Goal: Task Accomplishment & Management: Use online tool/utility

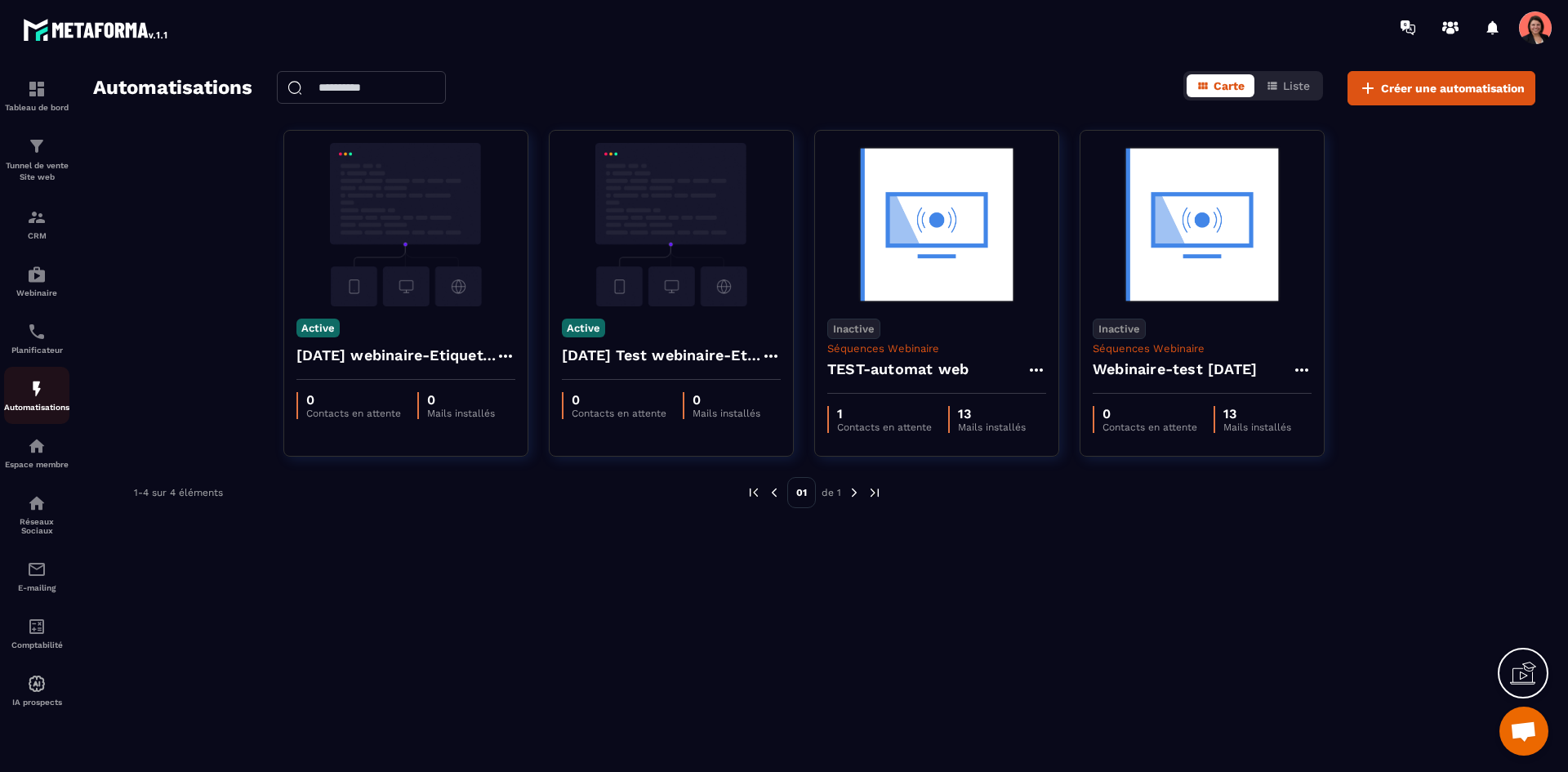
scroll to position [2418, 0]
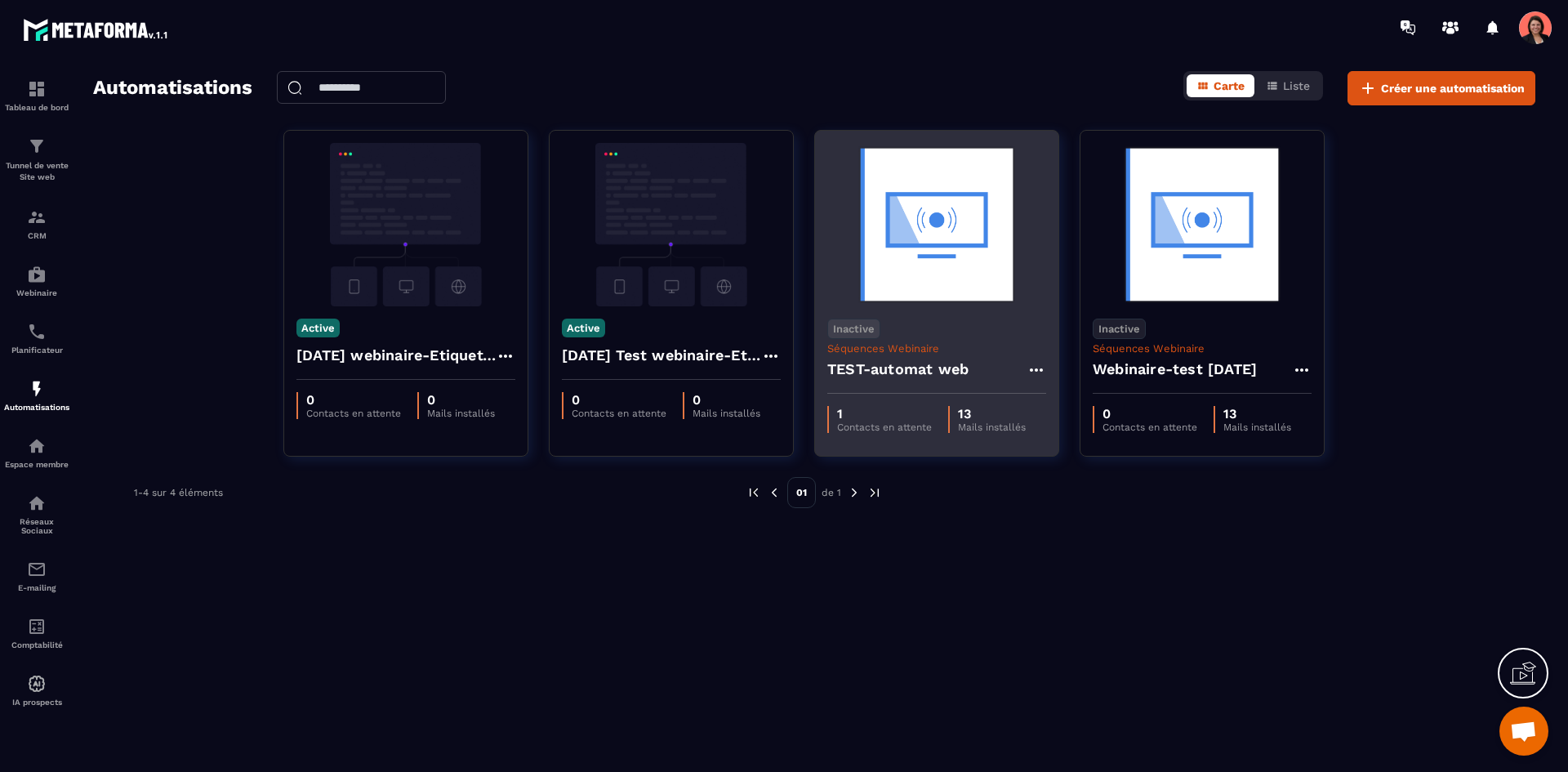
click at [957, 236] on img at bounding box center [937, 224] width 219 height 163
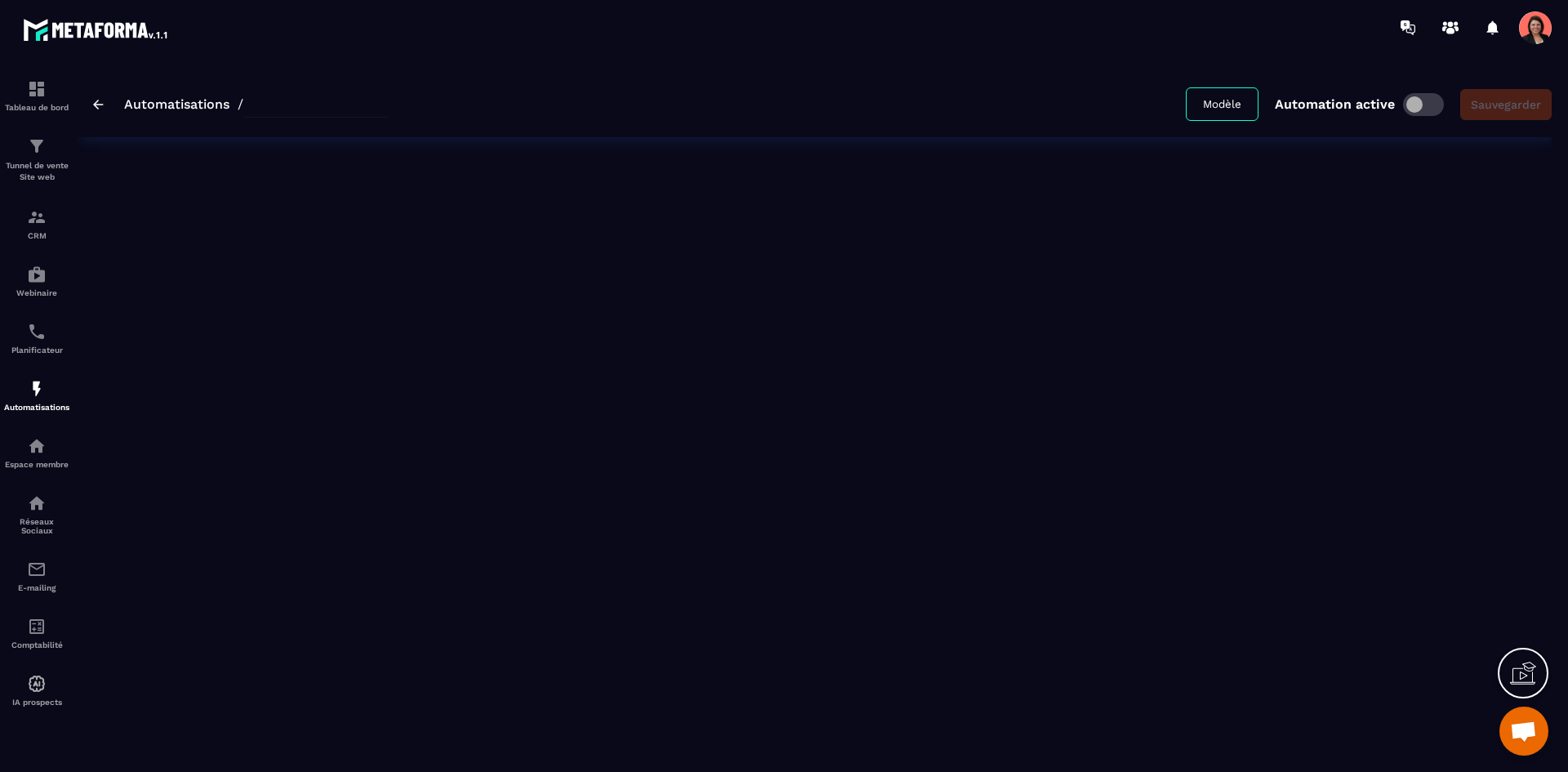
type input "**********"
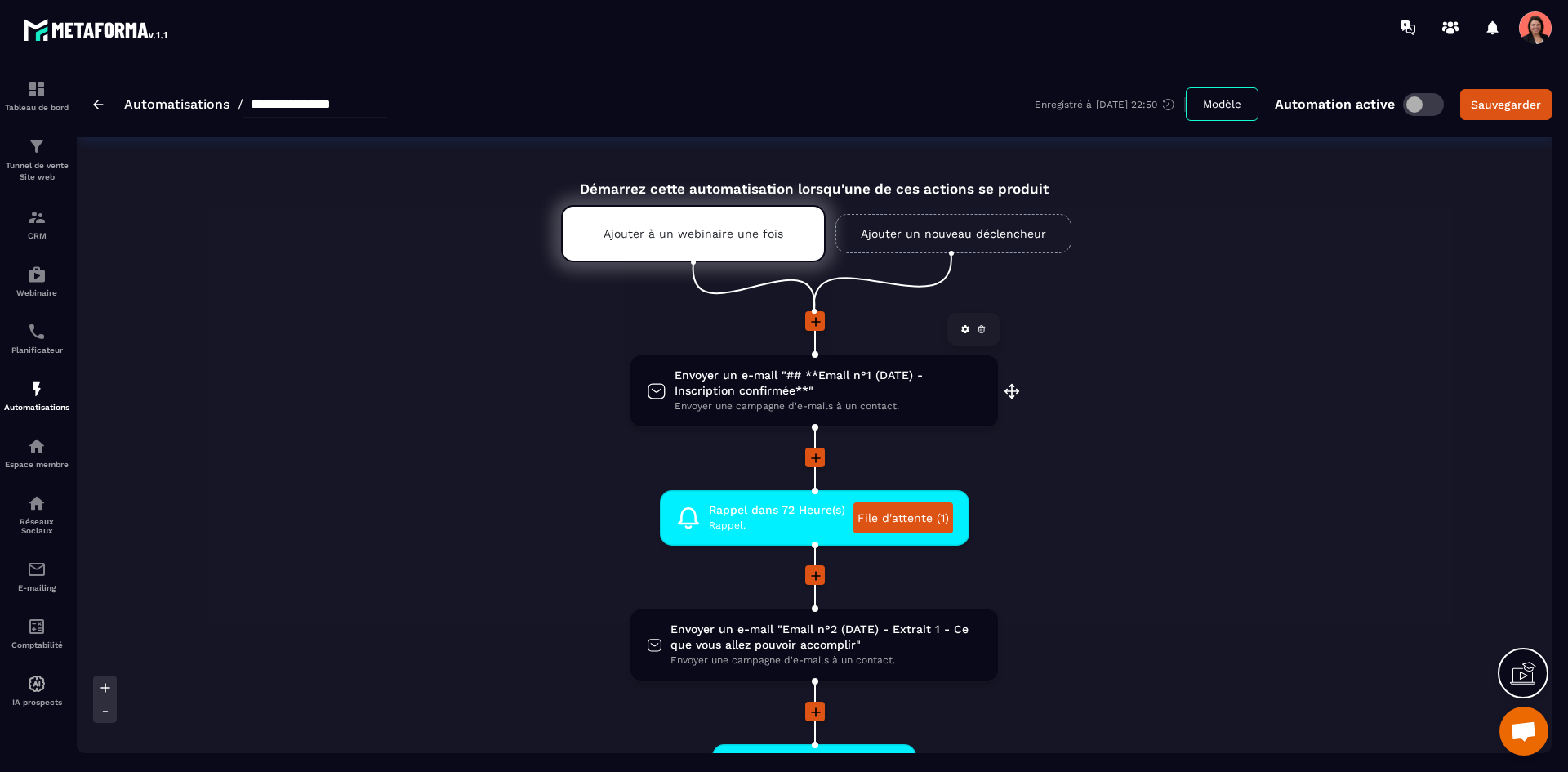
click at [903, 391] on span "Envoyer un e-mail "## **Email n°1 (DATE) - Inscription confirmée**"" at bounding box center [829, 383] width 307 height 31
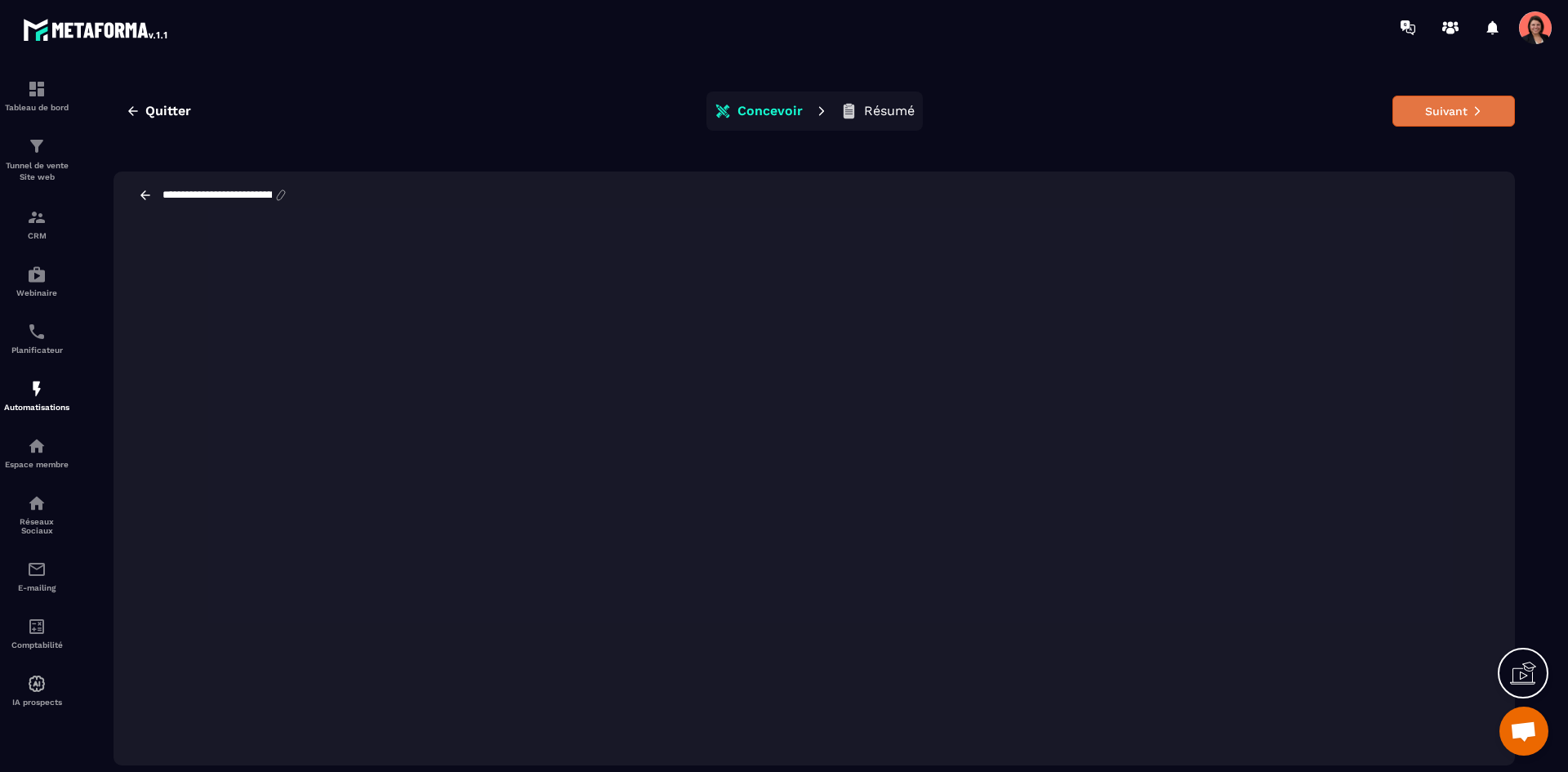
click at [1477, 102] on button "Suivant" at bounding box center [1454, 111] width 123 height 31
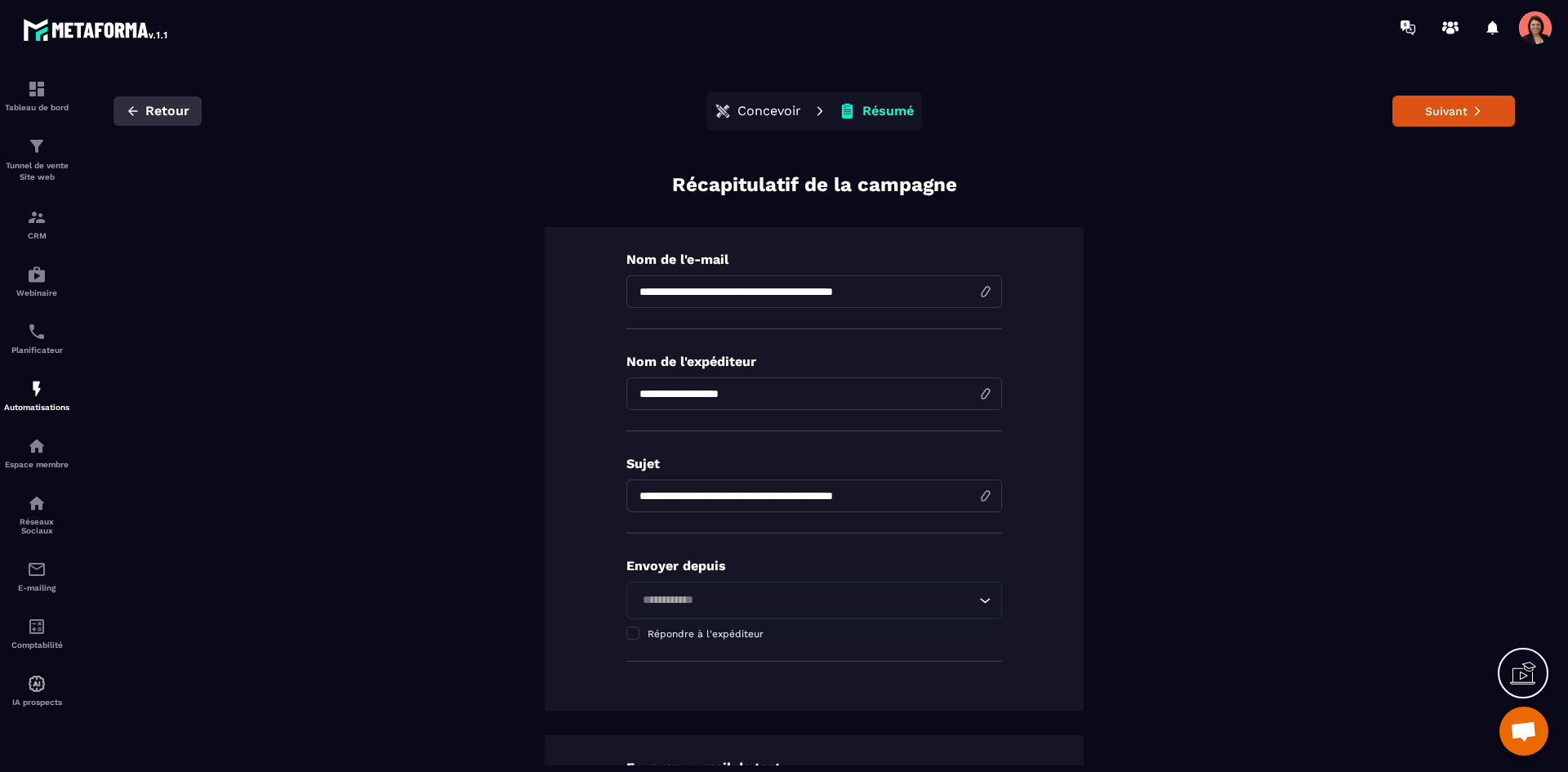
click at [144, 114] on button "Retour" at bounding box center [157, 111] width 88 height 29
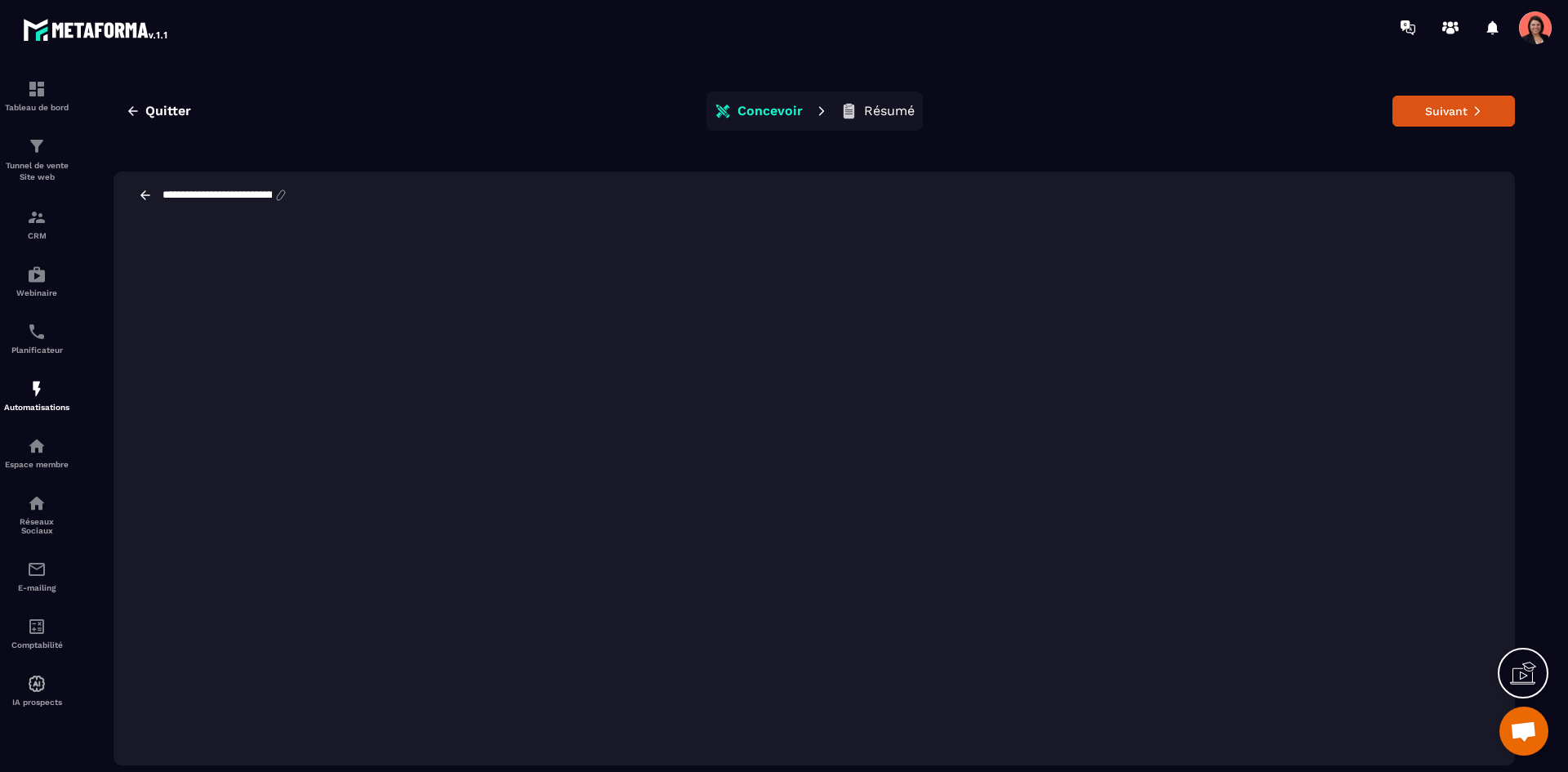
click at [1534, 727] on span "Ouvrir le chat" at bounding box center [1524, 732] width 27 height 23
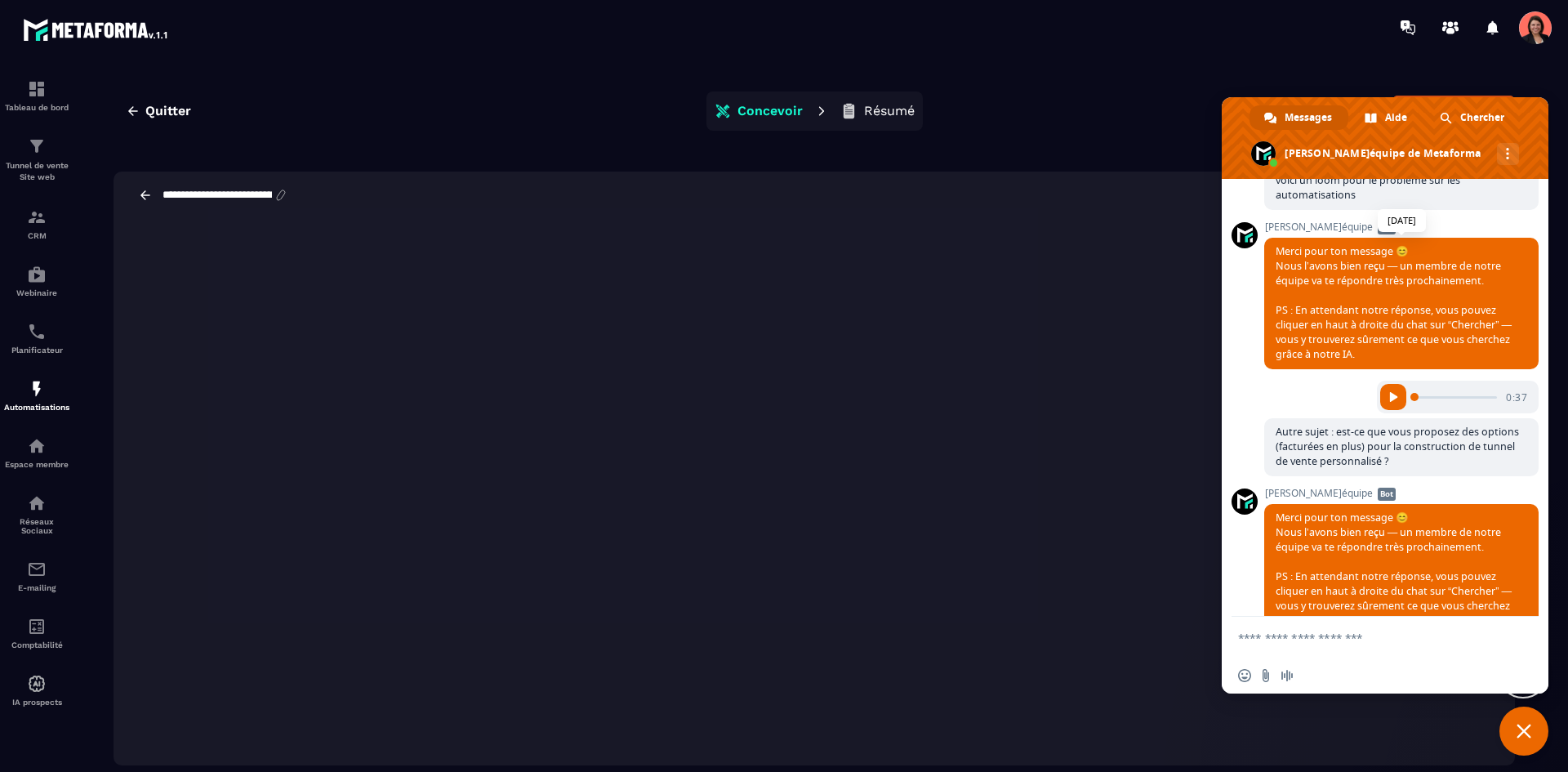
scroll to position [2418, 0]
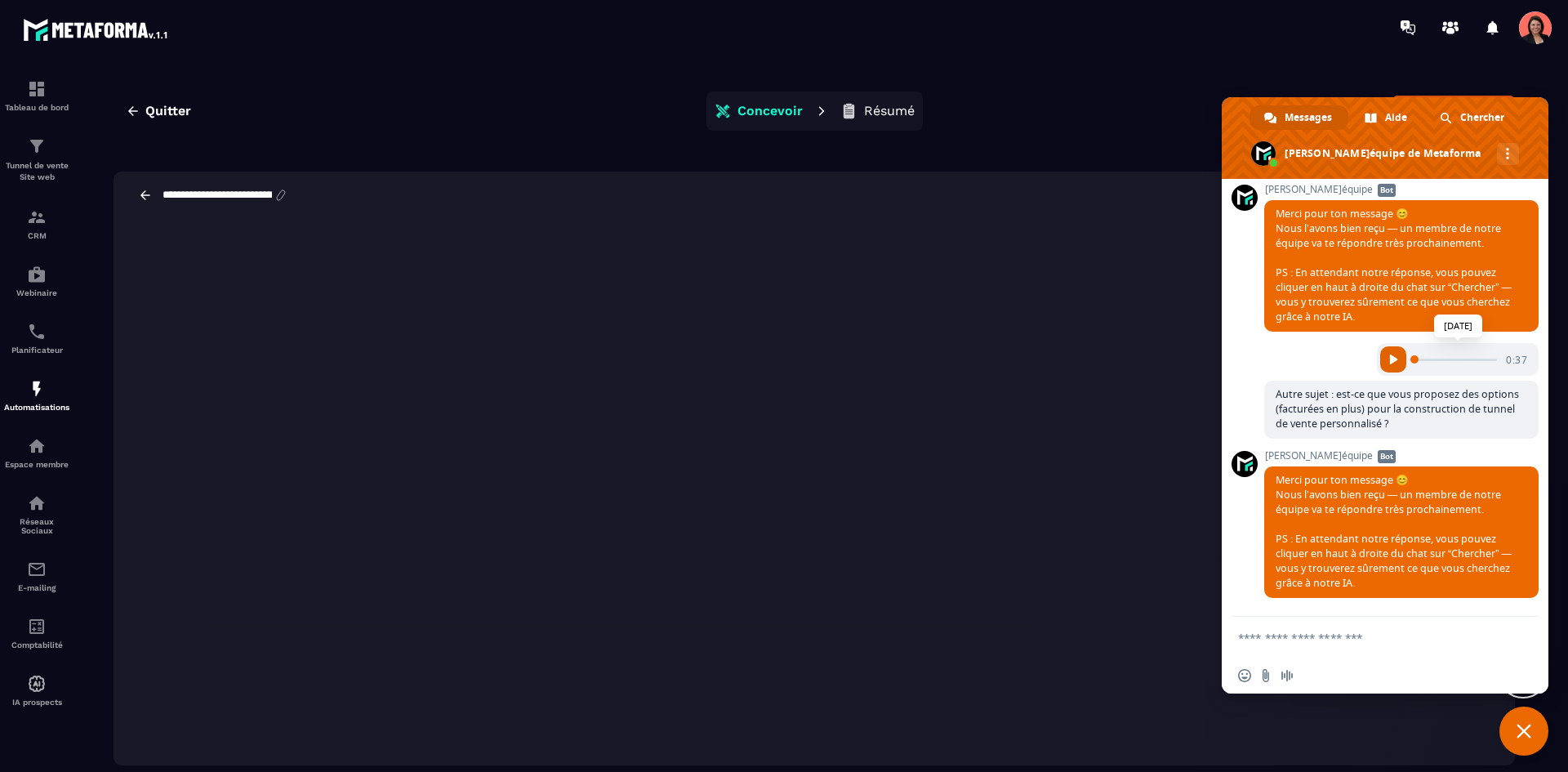
click at [1389, 357] on span "Écouter l'audio" at bounding box center [1394, 359] width 10 height 10
click at [1520, 733] on span "Fermer le chat" at bounding box center [1524, 731] width 15 height 15
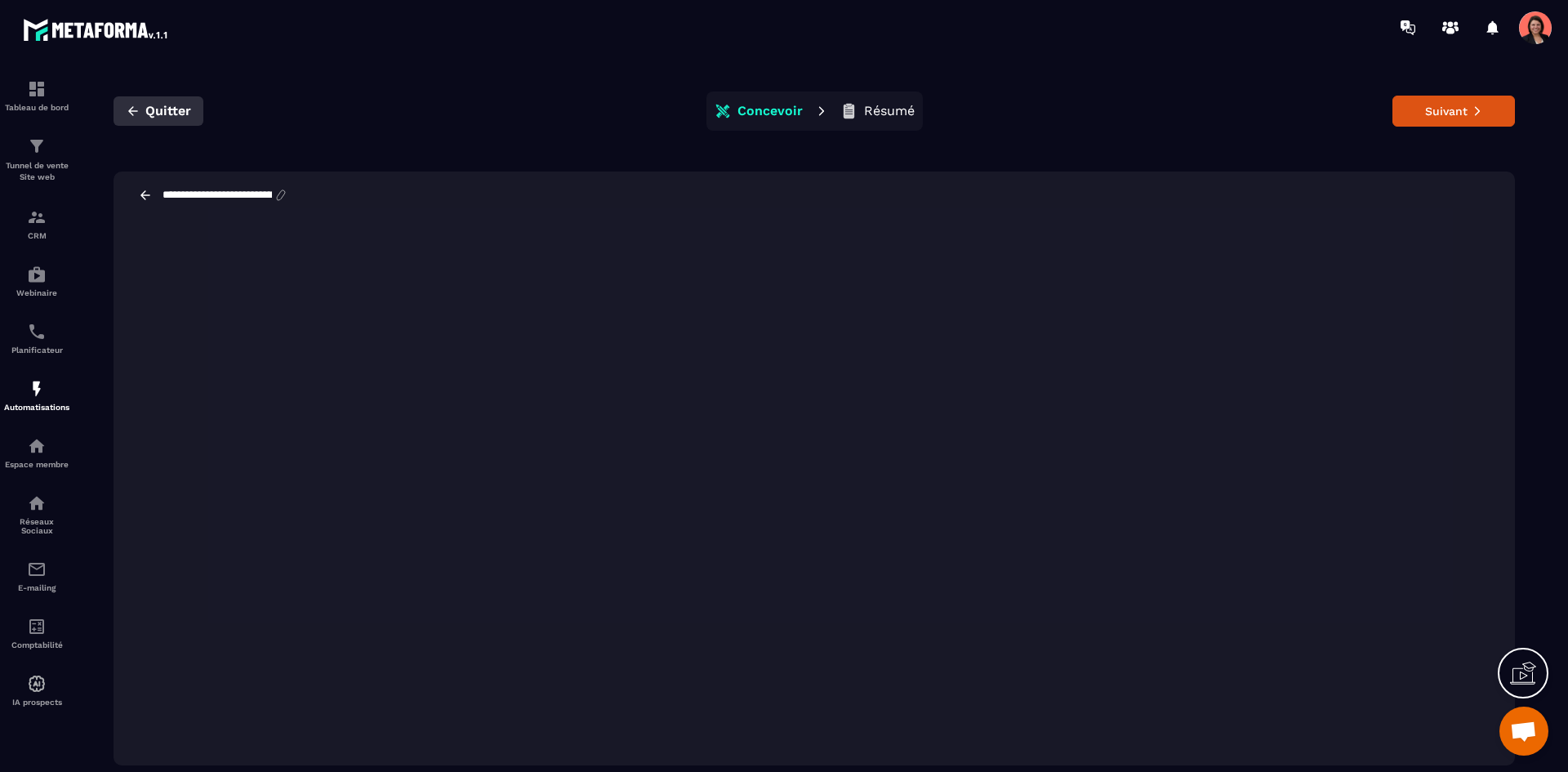
click at [167, 116] on span "Quitter" at bounding box center [168, 111] width 45 height 16
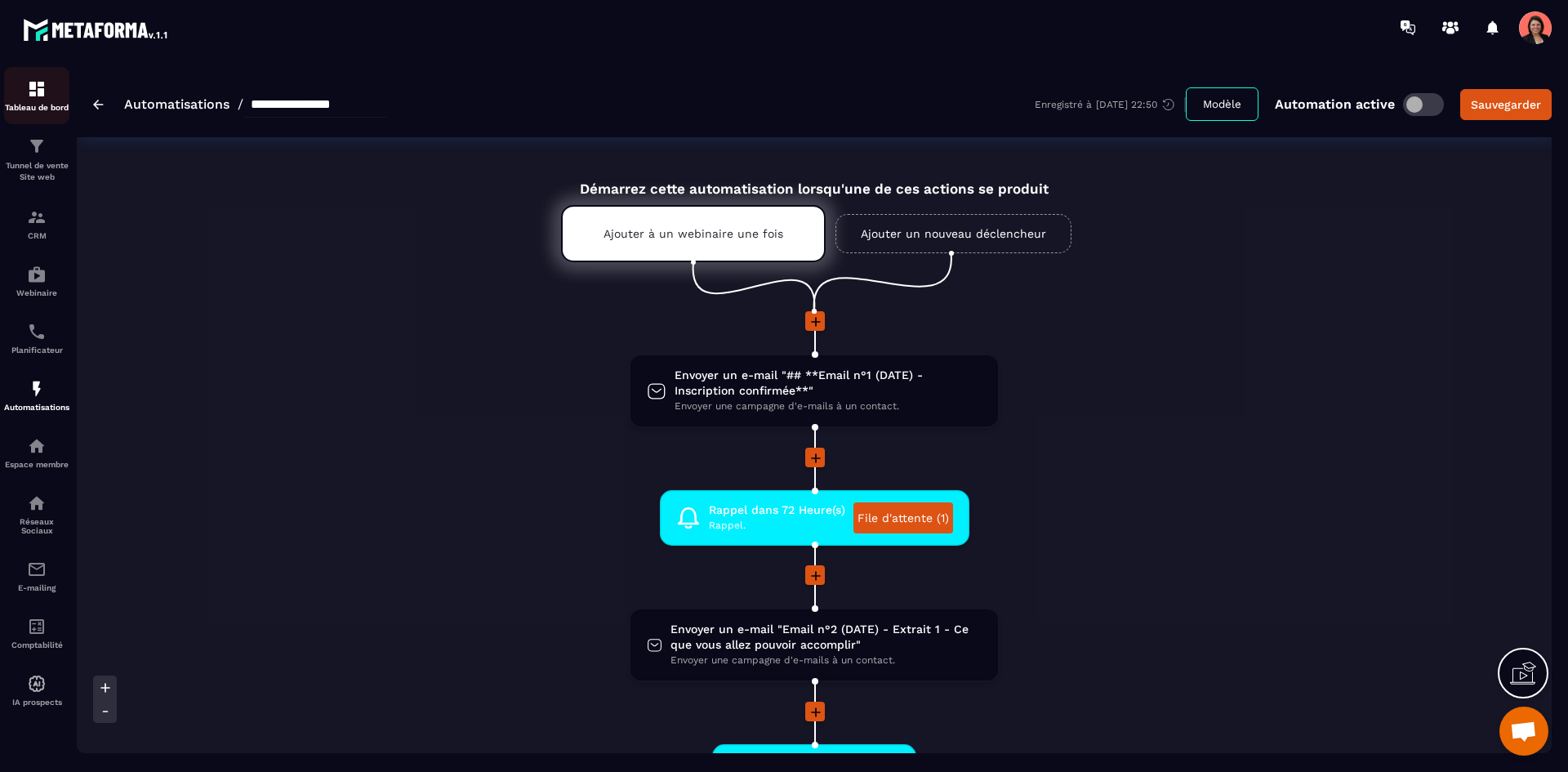
click at [31, 89] on img at bounding box center [37, 89] width 20 height 20
